Goal: Navigation & Orientation: Find specific page/section

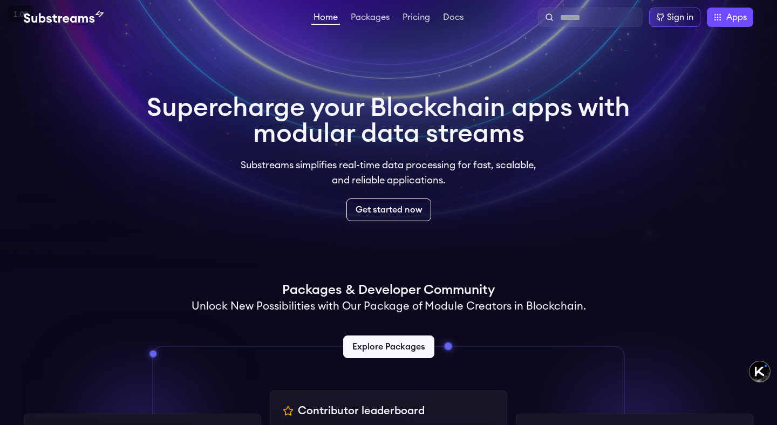
click at [461, 167] on p "Substreams simplifies real-time data processing for fast, scalable, and reliabl…" at bounding box center [388, 173] width 311 height 30
click at [498, 187] on p "Substreams simplifies real-time data processing for fast, scalable, and reliabl…" at bounding box center [388, 173] width 311 height 30
click at [649, 167] on video at bounding box center [388, 135] width 777 height 270
click at [370, 18] on link "Packages" at bounding box center [370, 18] width 43 height 11
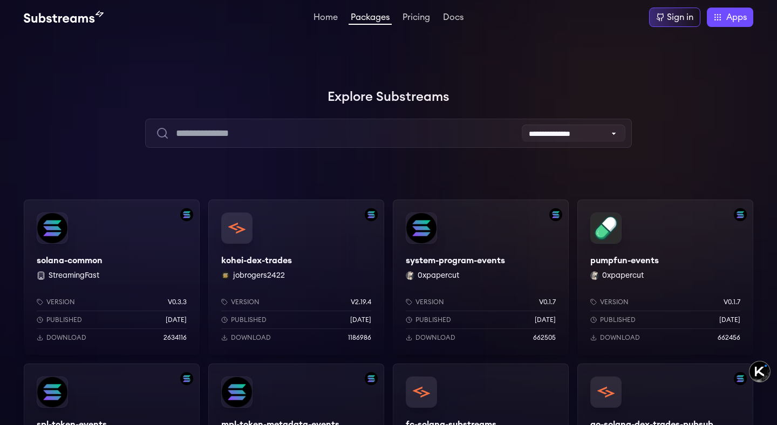
click at [314, 79] on div at bounding box center [162, 162] width 324 height 324
